Goal: Task Accomplishment & Management: Complete application form

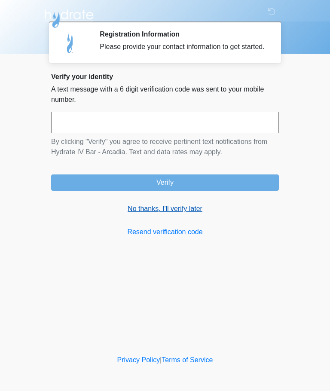
click at [188, 214] on link "No thanks, I'll verify later" at bounding box center [165, 208] width 228 height 10
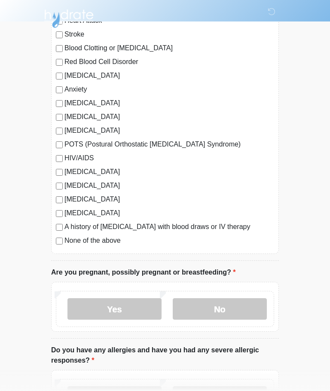
scroll to position [122, 0]
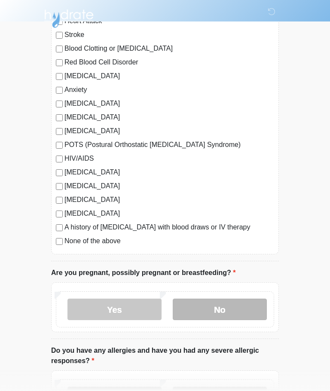
click at [237, 313] on label "No" at bounding box center [220, 308] width 94 height 21
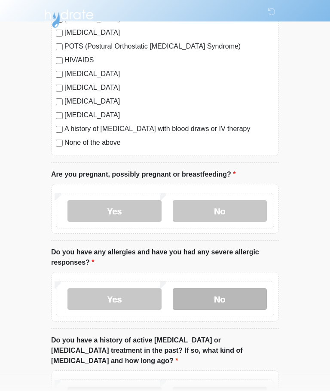
click at [243, 305] on label "No" at bounding box center [220, 298] width 94 height 21
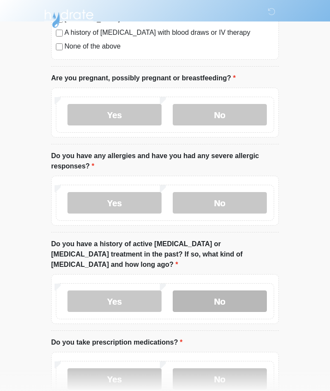
click at [242, 296] on label "No" at bounding box center [220, 300] width 94 height 21
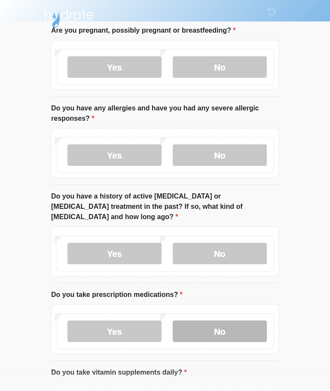
click at [243, 323] on label "No" at bounding box center [220, 330] width 94 height 21
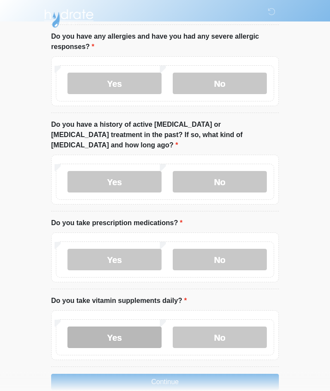
click at [143, 328] on label "Yes" at bounding box center [114, 337] width 94 height 21
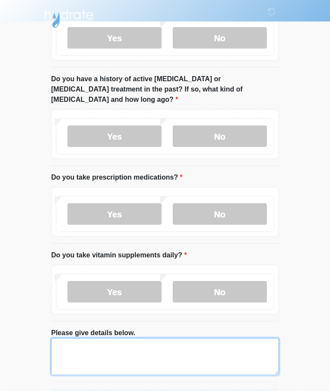
click at [234, 344] on textarea "Please give details below." at bounding box center [165, 356] width 228 height 37
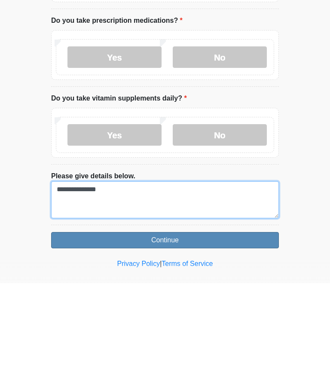
type textarea "**********"
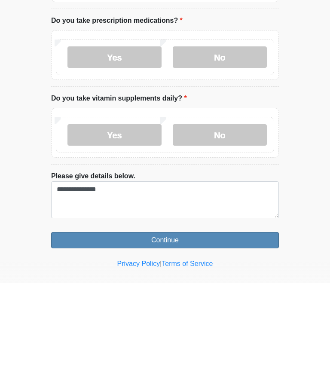
click at [245, 340] on button "Continue" at bounding box center [165, 348] width 228 height 16
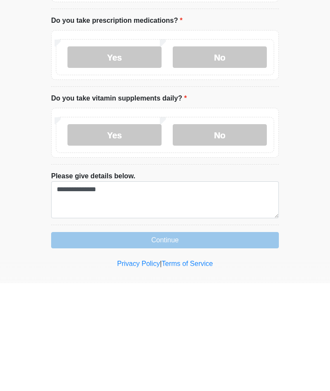
scroll to position [501, 0]
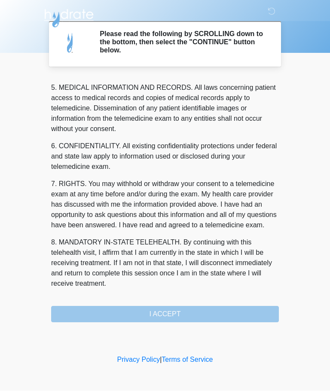
scroll to position [279, 0]
click at [216, 314] on button "I ACCEPT" at bounding box center [165, 314] width 228 height 16
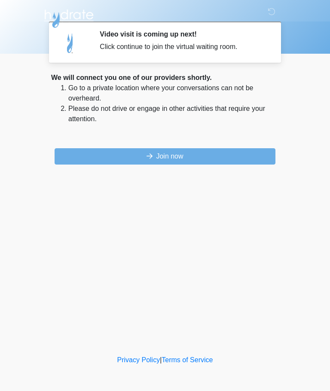
click at [200, 173] on div "‎ ‎ ‎ ‎ Video visit is coming up next! Click continue to join the virtual waiti…" at bounding box center [165, 177] width 258 height 336
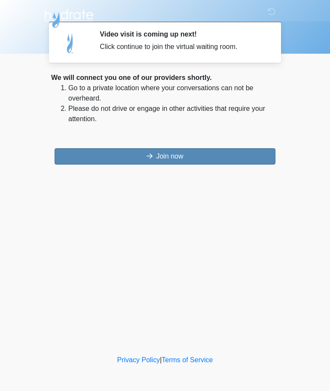
click at [176, 158] on button "Join now" at bounding box center [165, 156] width 221 height 16
